Goal: Transaction & Acquisition: Purchase product/service

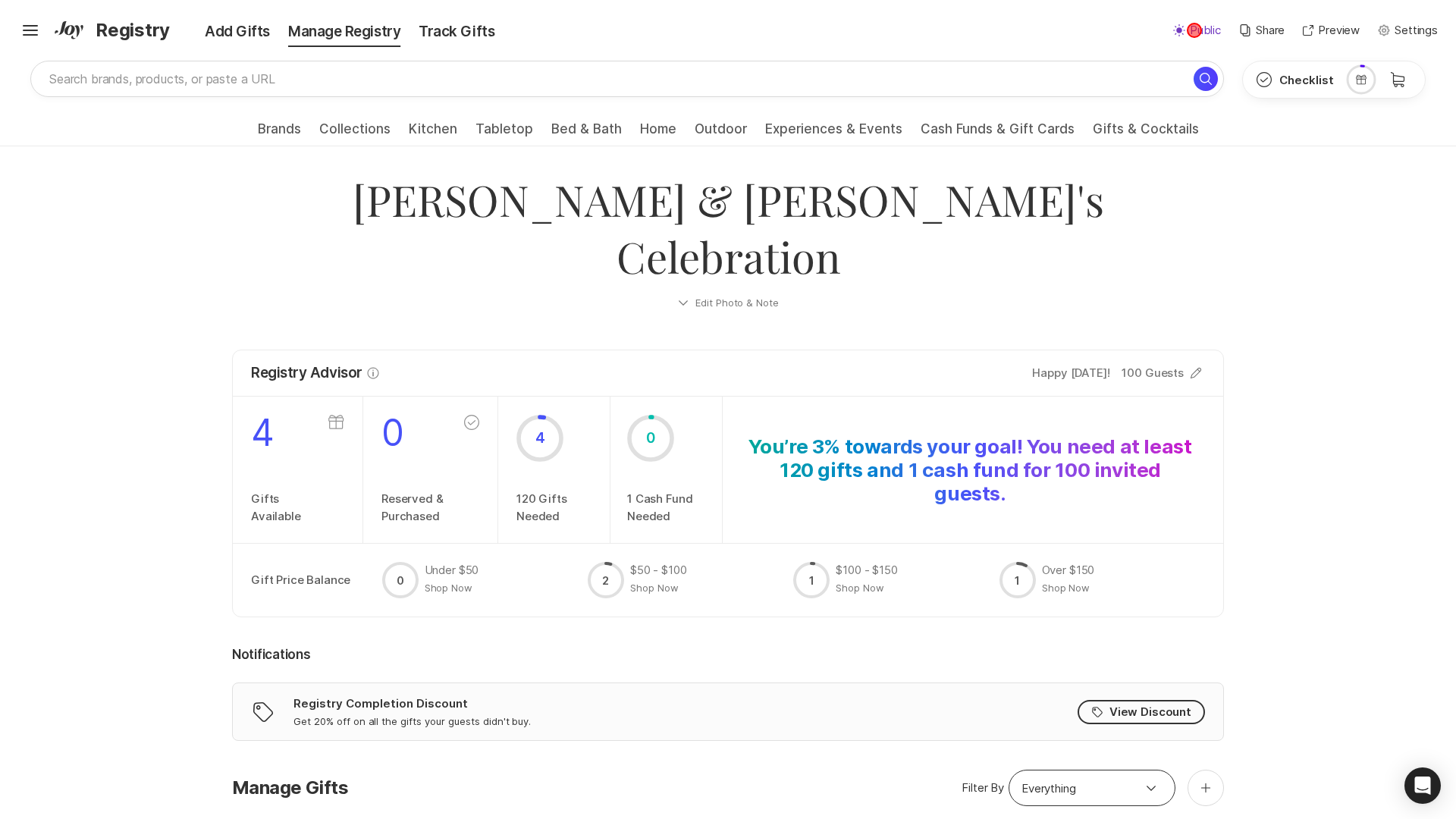
click at [1194, 30] on p "Public" at bounding box center [1205, 31] width 31 height 18
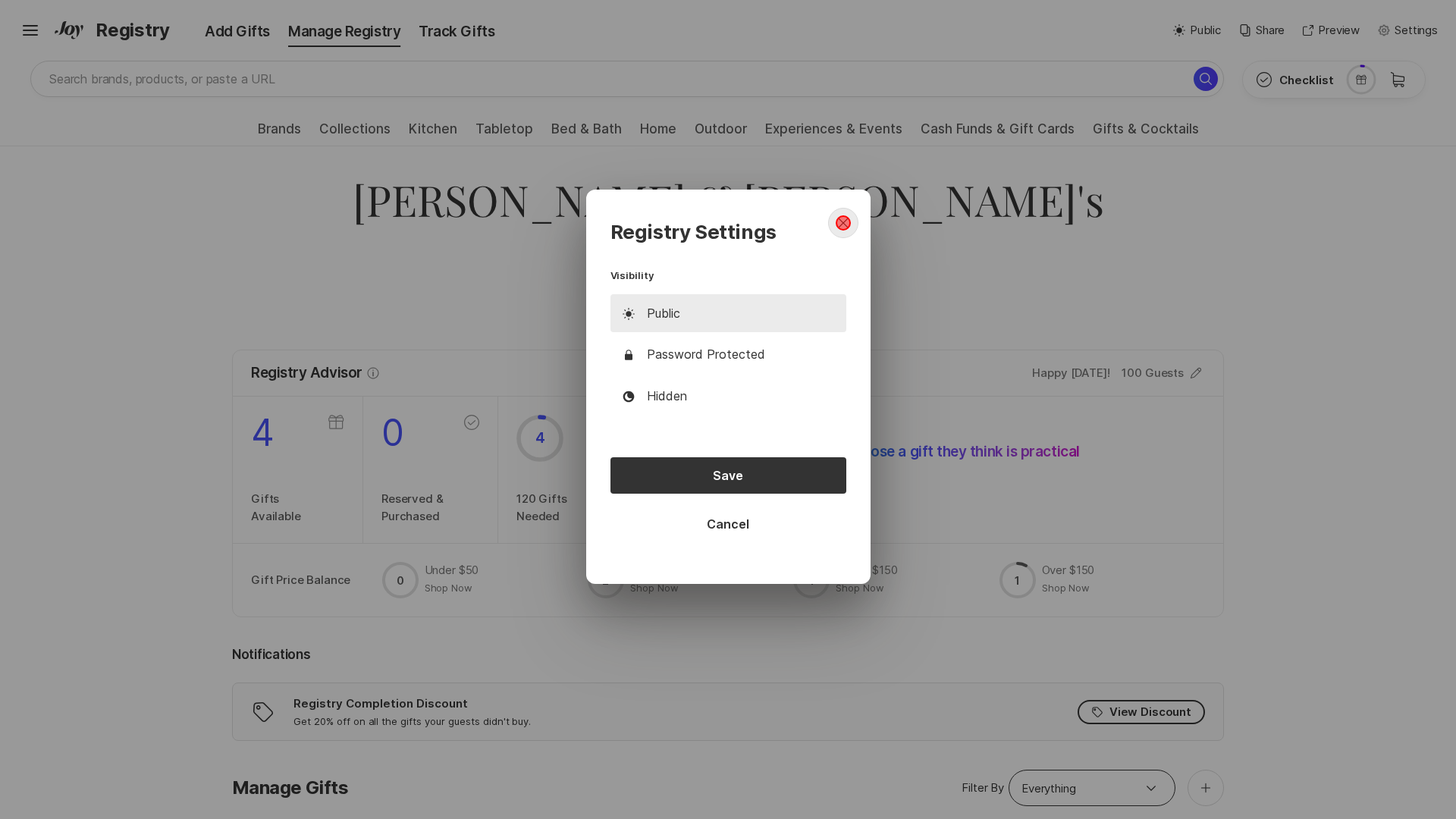
click at [843, 223] on icon "close dialog" at bounding box center [843, 223] width 10 height 10
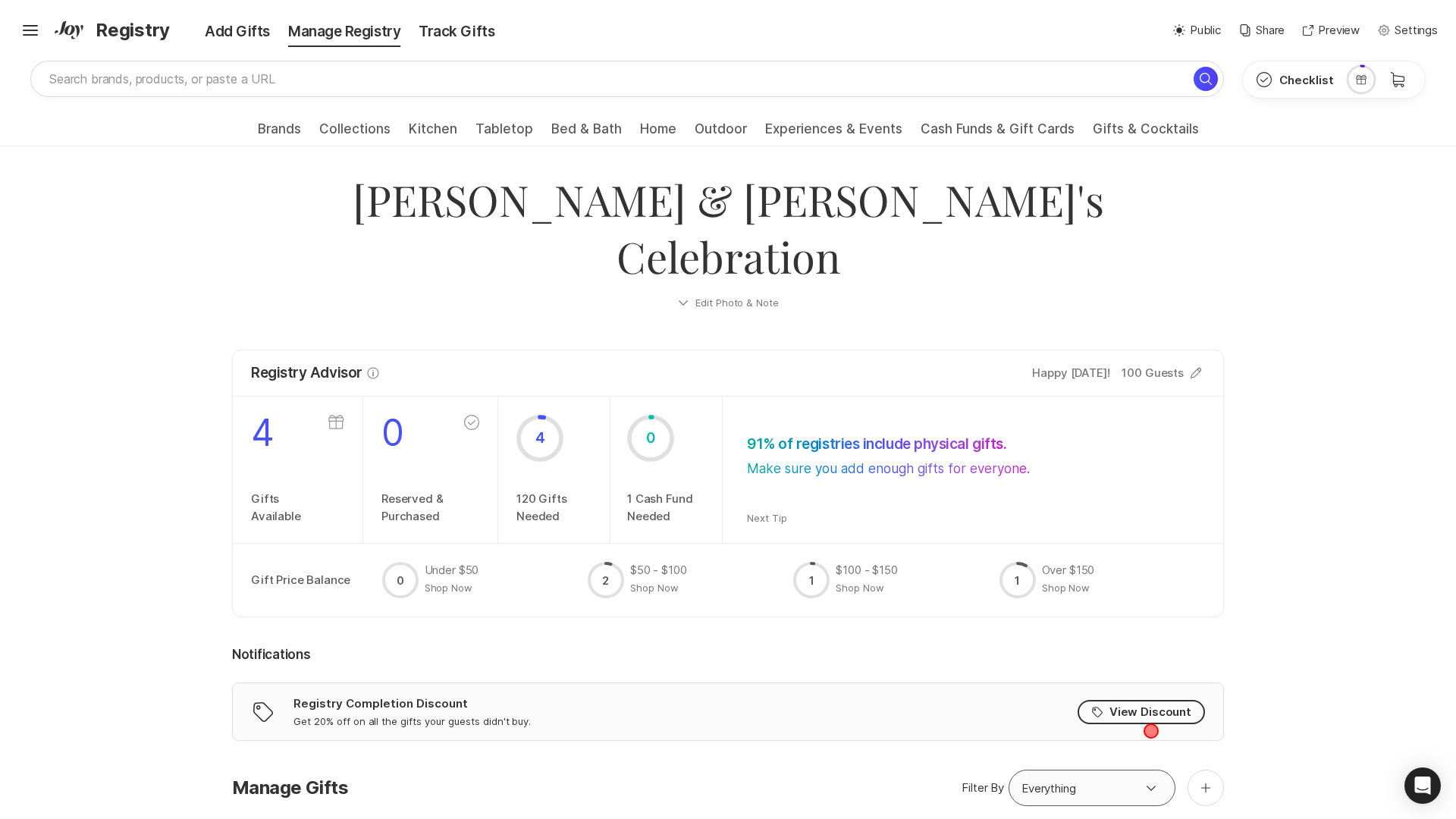
click at [1151, 779] on icon "Option select" at bounding box center [1151, 788] width 19 height 19
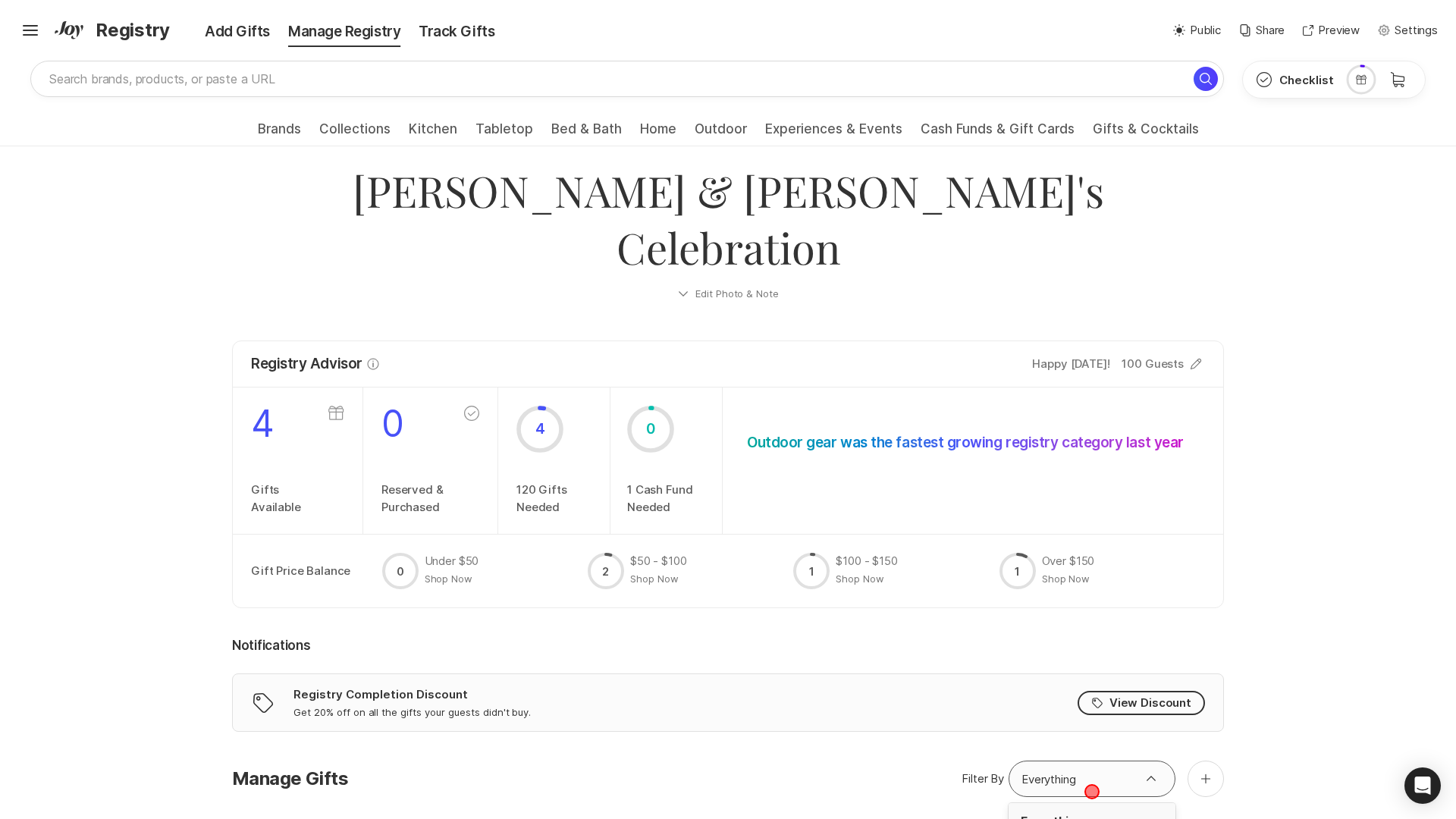
type input "Gifts Available"
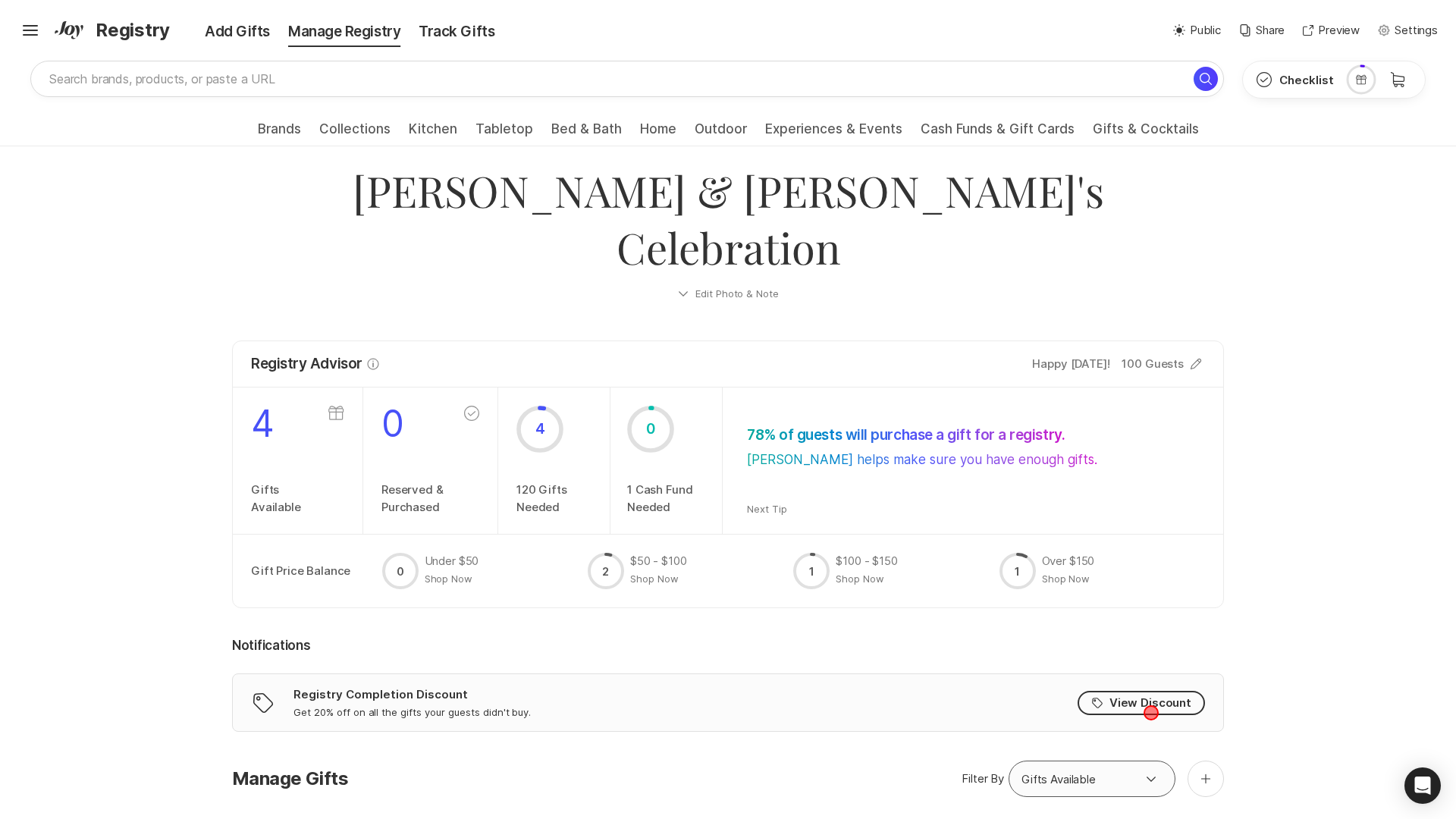
click at [1151, 769] on icon "Option select" at bounding box center [1151, 778] width 19 height 19
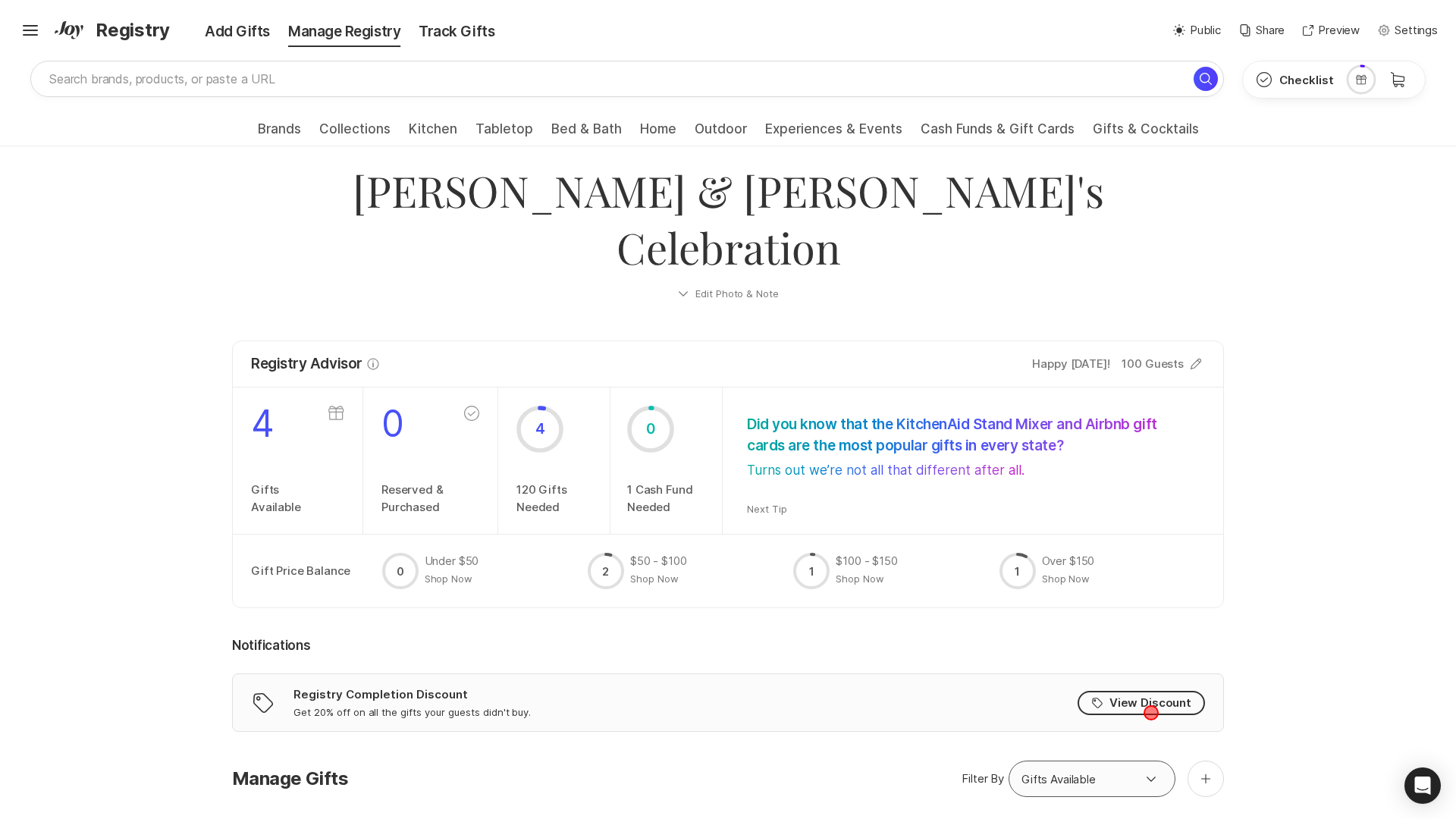
click at [1151, 769] on icon "Option select" at bounding box center [1151, 778] width 19 height 19
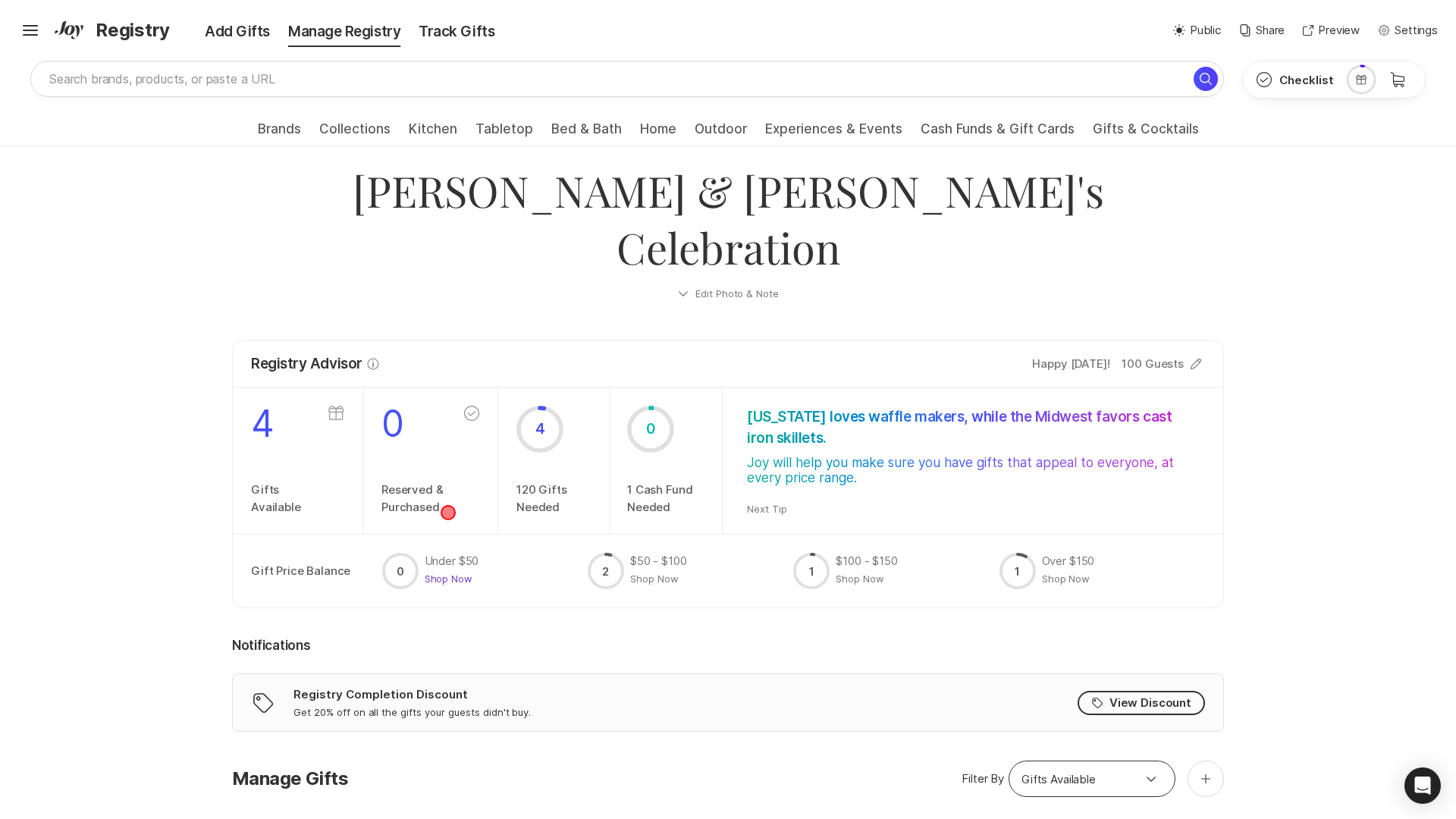
click at [448, 572] on button "Shop Now" at bounding box center [449, 578] width 49 height 13
